Goal: Check status: Check status

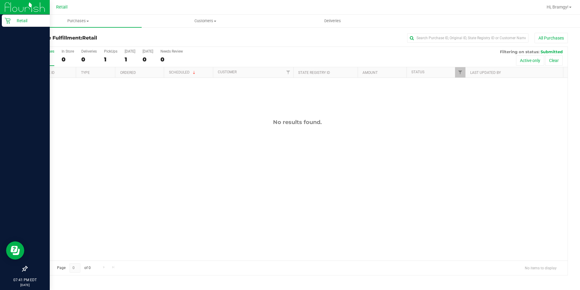
click at [12, 21] on p "Retail" at bounding box center [29, 20] width 36 height 7
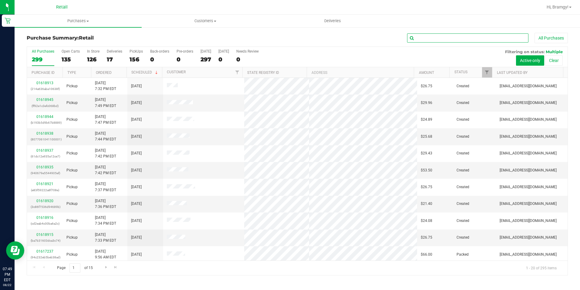
click at [446, 40] on input "text" at bounding box center [467, 37] width 121 height 9
type input "[PERSON_NAME]"
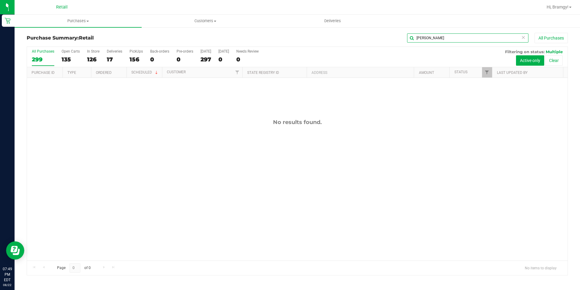
drag, startPoint x: 428, startPoint y: 34, endPoint x: 388, endPoint y: 29, distance: 40.1
click at [388, 29] on div "Purchase Summary: Retail [PERSON_NAME] All Purchases All Purchases 299 Open Car…" at bounding box center [298, 154] width 566 height 254
drag, startPoint x: 439, startPoint y: 40, endPoint x: 323, endPoint y: 40, distance: 116.2
click at [329, 40] on div "long All Purchases" at bounding box center [387, 38] width 361 height 10
type input "c"
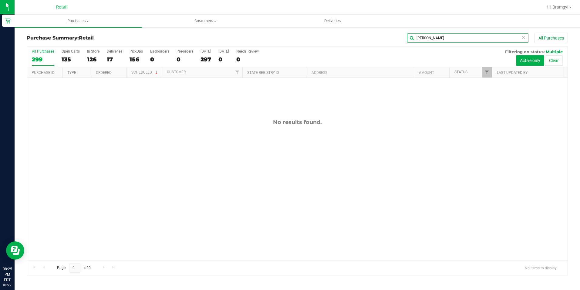
drag, startPoint x: 463, startPoint y: 41, endPoint x: 368, endPoint y: 39, distance: 95.6
click at [377, 41] on div "[PERSON_NAME] All Purchases" at bounding box center [387, 38] width 361 height 10
drag, startPoint x: 439, startPoint y: 32, endPoint x: 413, endPoint y: 37, distance: 26.3
click at [413, 37] on div "Purchase Summary: Retail ford All Purchases All Purchases 299 Open Carts 135 In…" at bounding box center [298, 154] width 566 height 254
drag, startPoint x: 442, startPoint y: 39, endPoint x: 372, endPoint y: 39, distance: 70.1
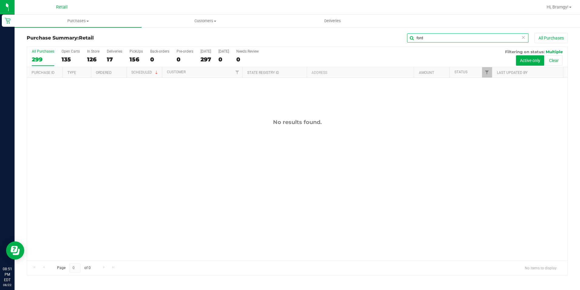
click at [373, 39] on div "ford All Purchases" at bounding box center [387, 38] width 361 height 10
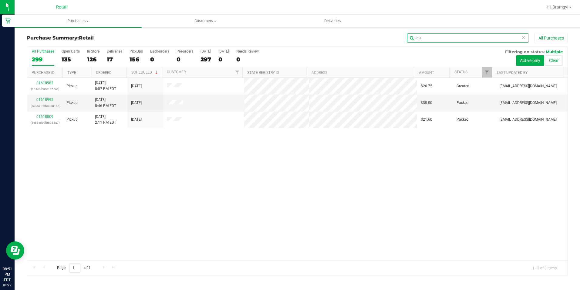
type input "dul"
drag, startPoint x: 461, startPoint y: 34, endPoint x: 373, endPoint y: 44, distance: 88.3
click at [375, 42] on div "dul All Purchases" at bounding box center [387, 38] width 361 height 10
